Goal: Find specific page/section: Find specific page/section

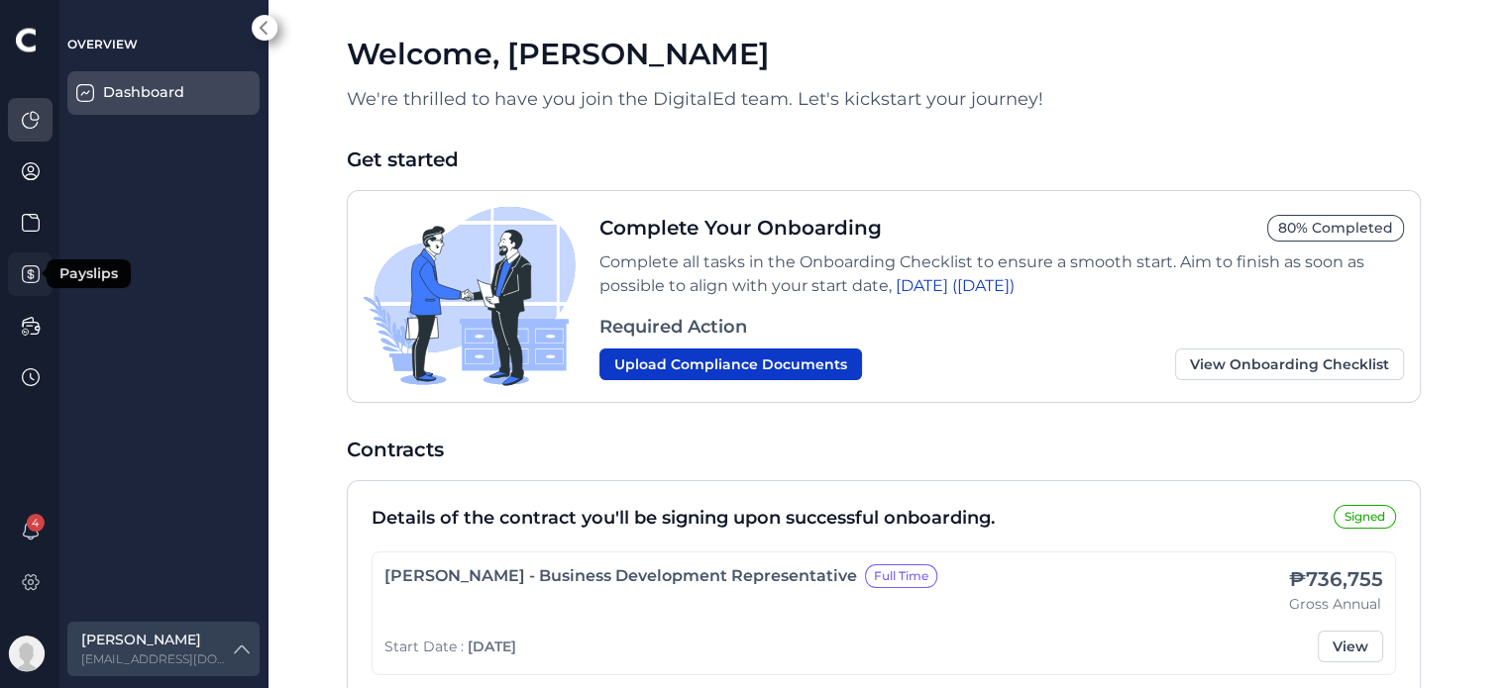
click at [34, 272] on icon at bounding box center [31, 274] width 20 height 20
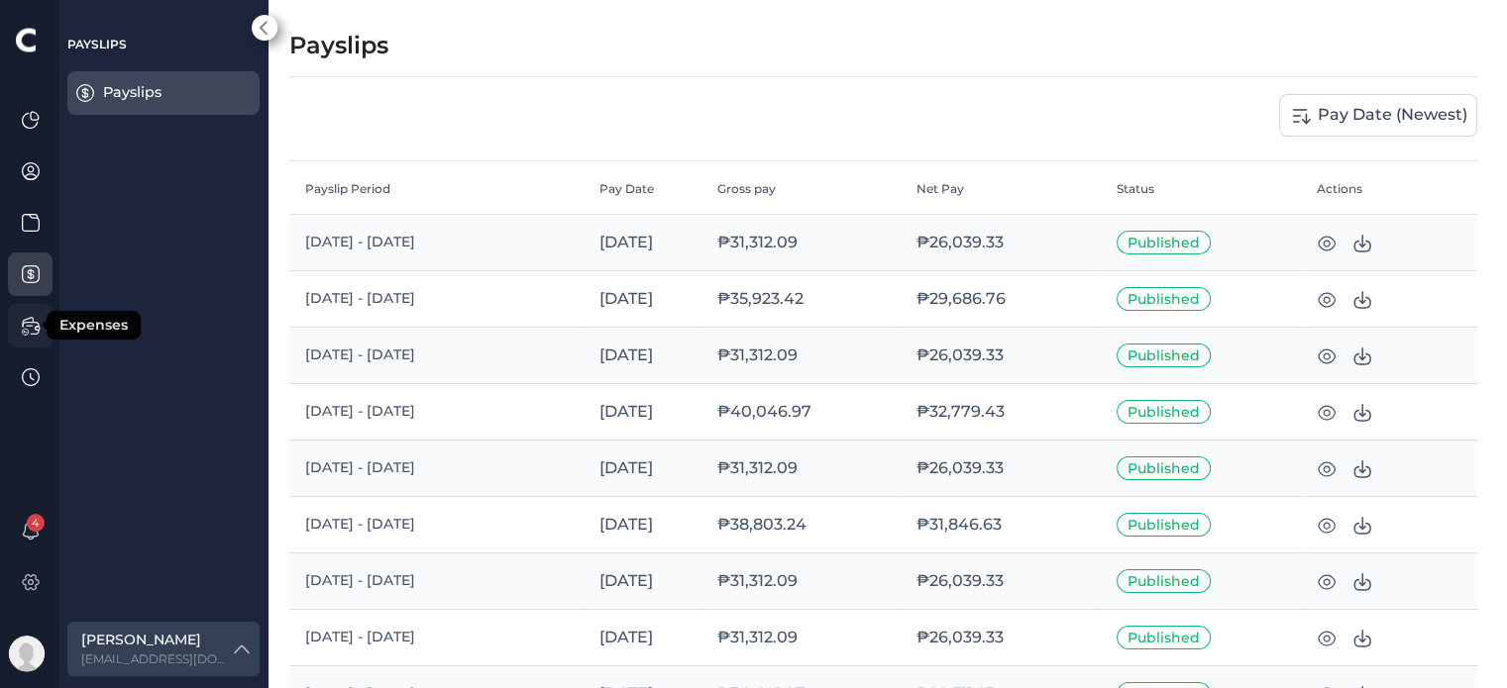
click at [40, 335] on icon at bounding box center [31, 326] width 20 height 20
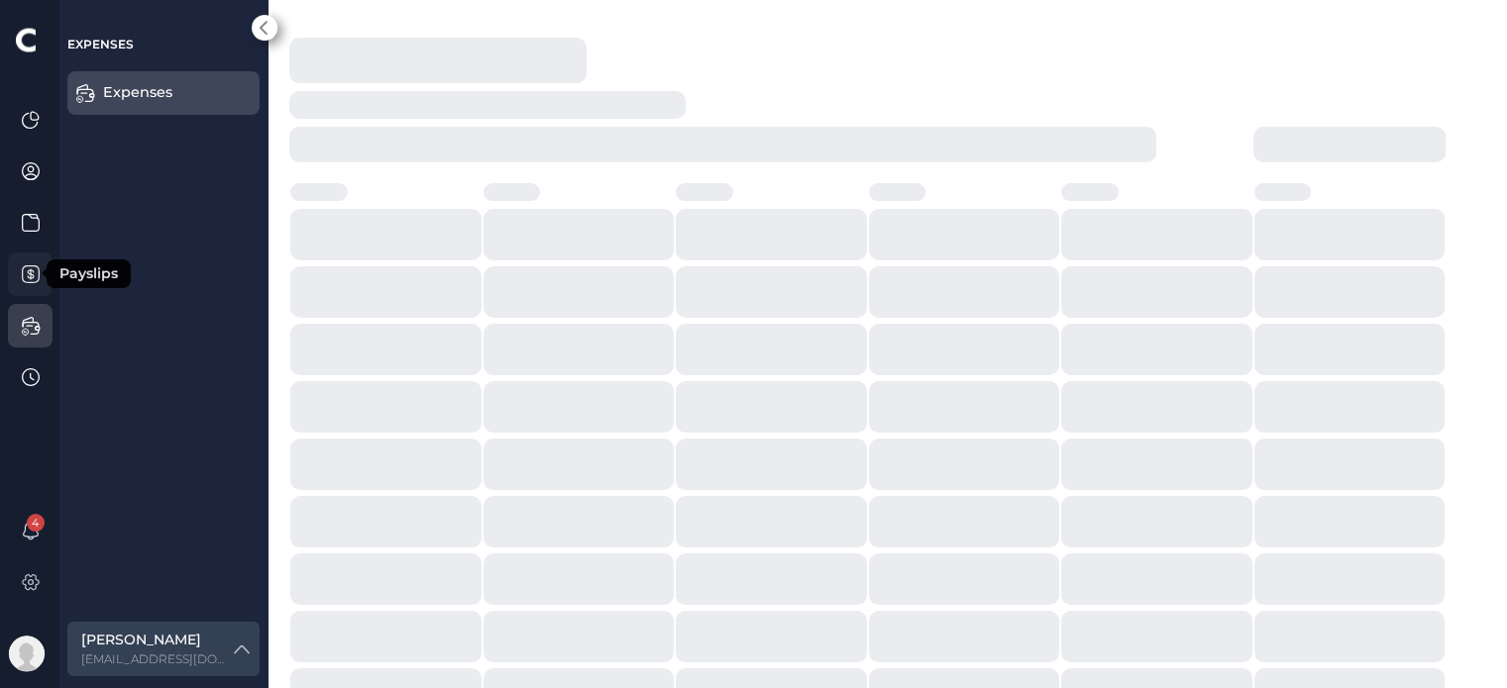
click at [33, 281] on icon at bounding box center [31, 274] width 20 height 20
